Goal: Task Accomplishment & Management: Manage account settings

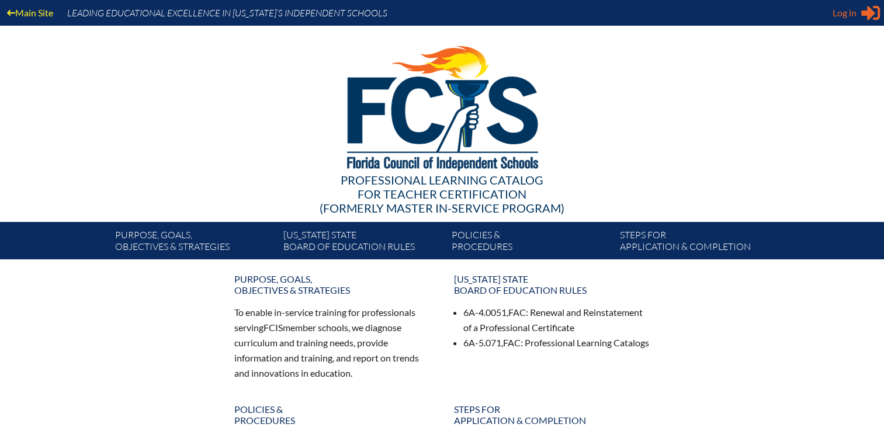
type input "[EMAIL_ADDRESS][DOMAIN_NAME]"
click at [850, 18] on span "Log in" at bounding box center [845, 13] width 24 height 14
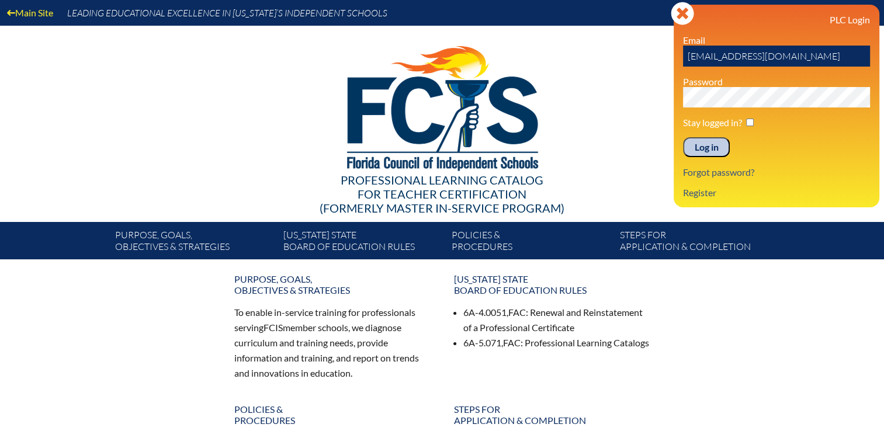
drag, startPoint x: 718, startPoint y: 145, endPoint x: 744, endPoint y: 126, distance: 32.6
click at [718, 146] on input "Log in" at bounding box center [706, 147] width 47 height 20
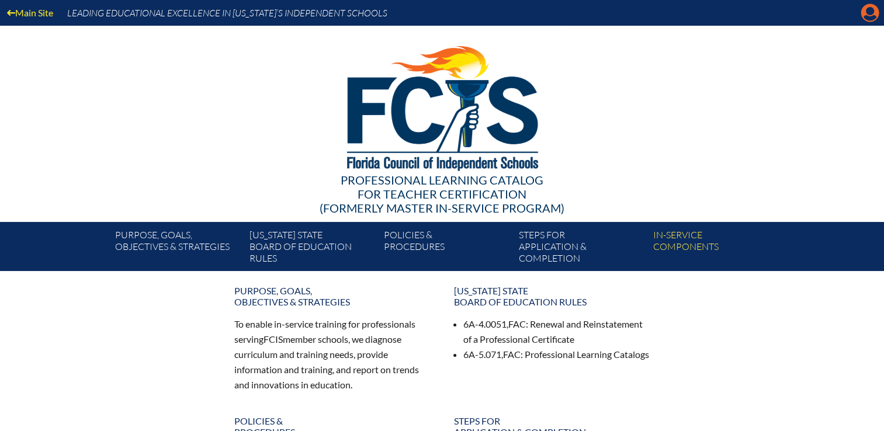
click at [867, 13] on icon "Manage Account" at bounding box center [870, 13] width 19 height 19
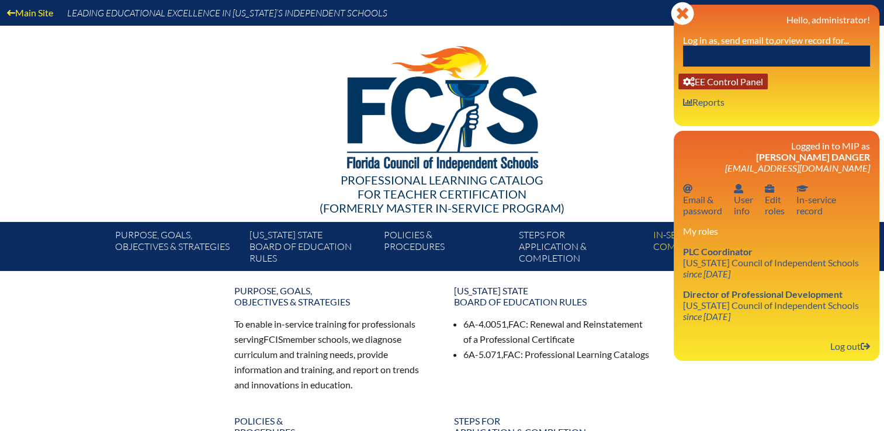
click at [757, 82] on link "User info EE Control Panel" at bounding box center [722, 82] width 89 height 16
